Goal: Find specific page/section: Find specific page/section

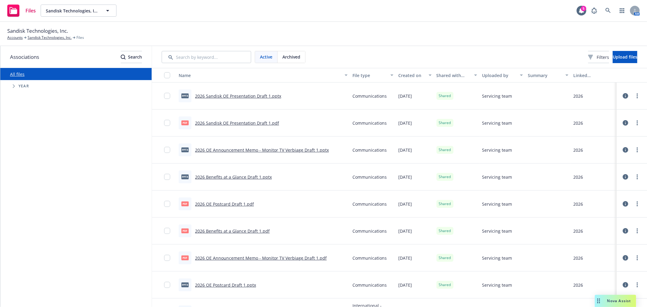
drag, startPoint x: 362, startPoint y: 16, endPoint x: 228, endPoint y: 32, distance: 134.7
click at [361, 16] on div "Files Sandisk Technologies, Inc. Sandisk Technologies, Inc. 5 AM" at bounding box center [323, 11] width 647 height 22
drag, startPoint x: 21, startPoint y: 6, endPoint x: 26, endPoint y: 6, distance: 4.5
click at [21, 6] on div "Files" at bounding box center [21, 11] width 29 height 12
click at [111, 5] on button "Sandisk Technologies, Inc." at bounding box center [79, 11] width 76 height 12
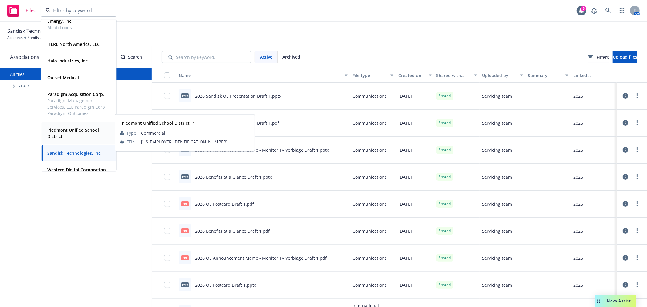
scroll to position [37, 0]
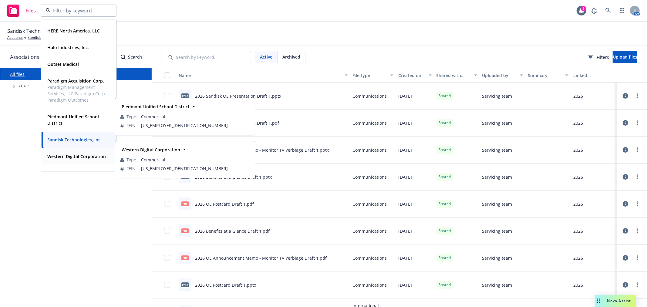
click at [75, 157] on strong "Western Digital Corporation" at bounding box center [76, 156] width 59 height 6
